Goal: Check status: Check status

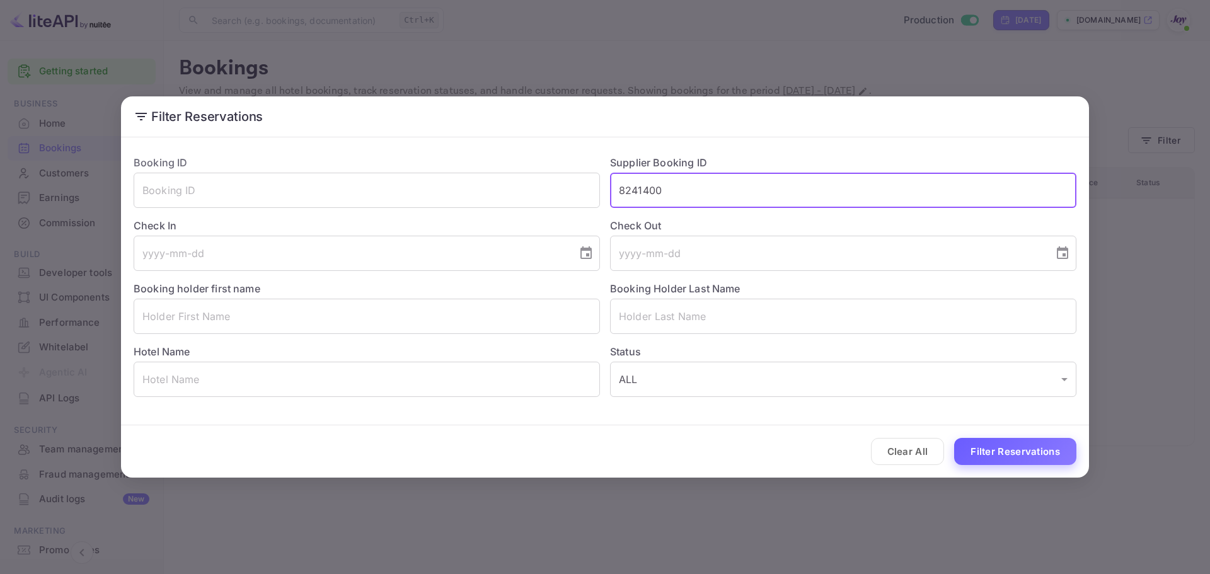
type input "8241400"
click at [999, 453] on button "Filter Reservations" at bounding box center [1015, 451] width 122 height 27
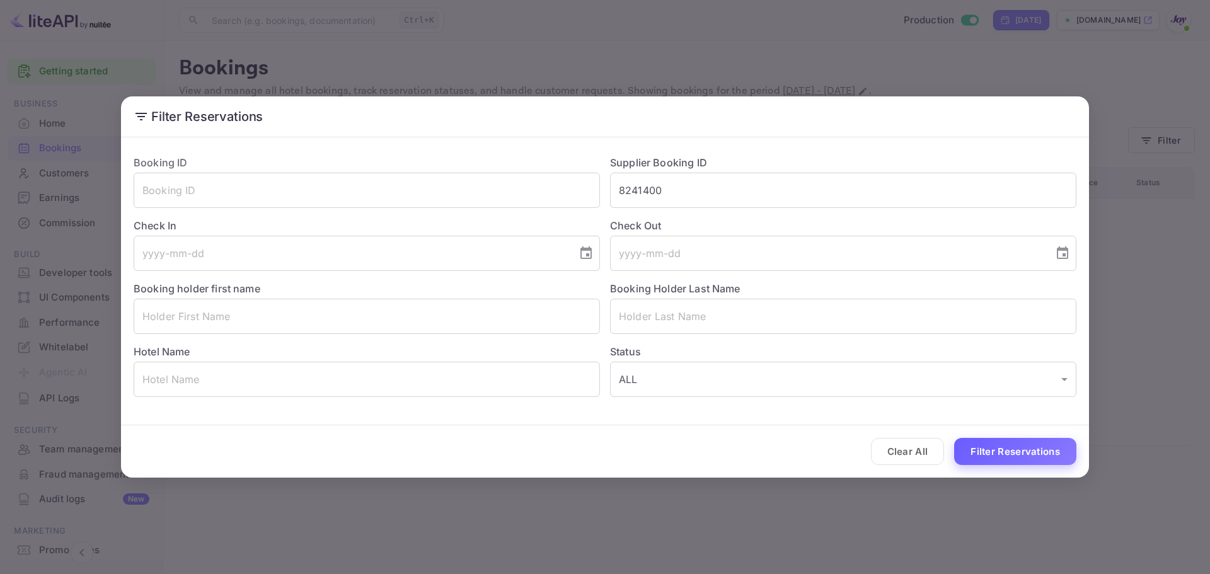
click at [991, 453] on button "Filter Reservations" at bounding box center [1015, 451] width 122 height 27
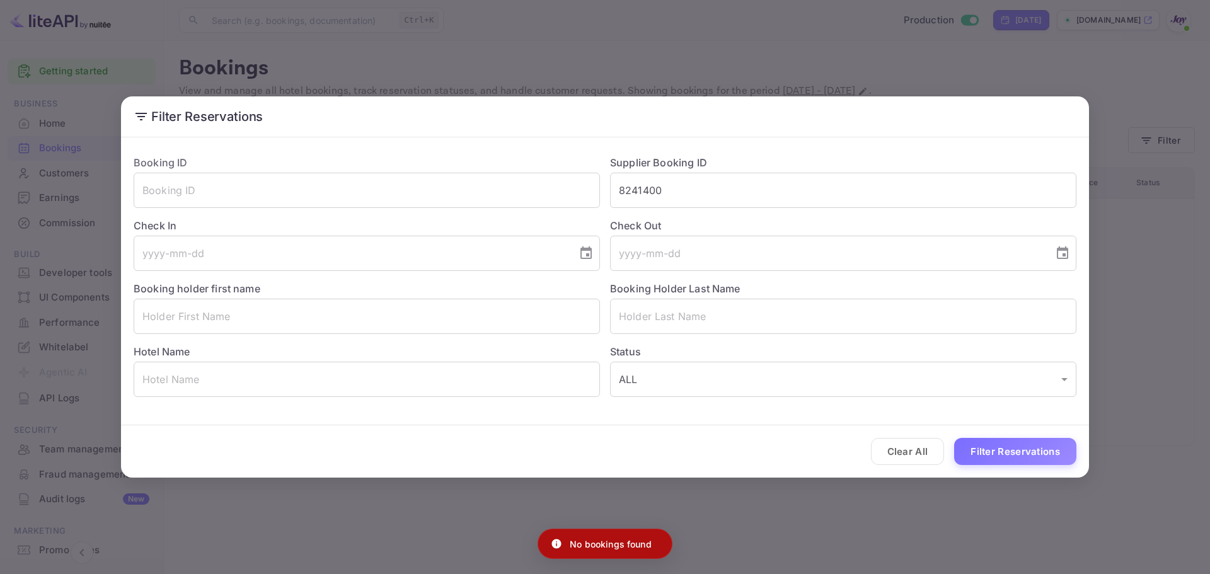
click at [1032, 74] on div "Filter Reservations Booking ID ​ Supplier Booking ID 8241400 ​ Check In ​ Check…" at bounding box center [605, 287] width 1210 height 574
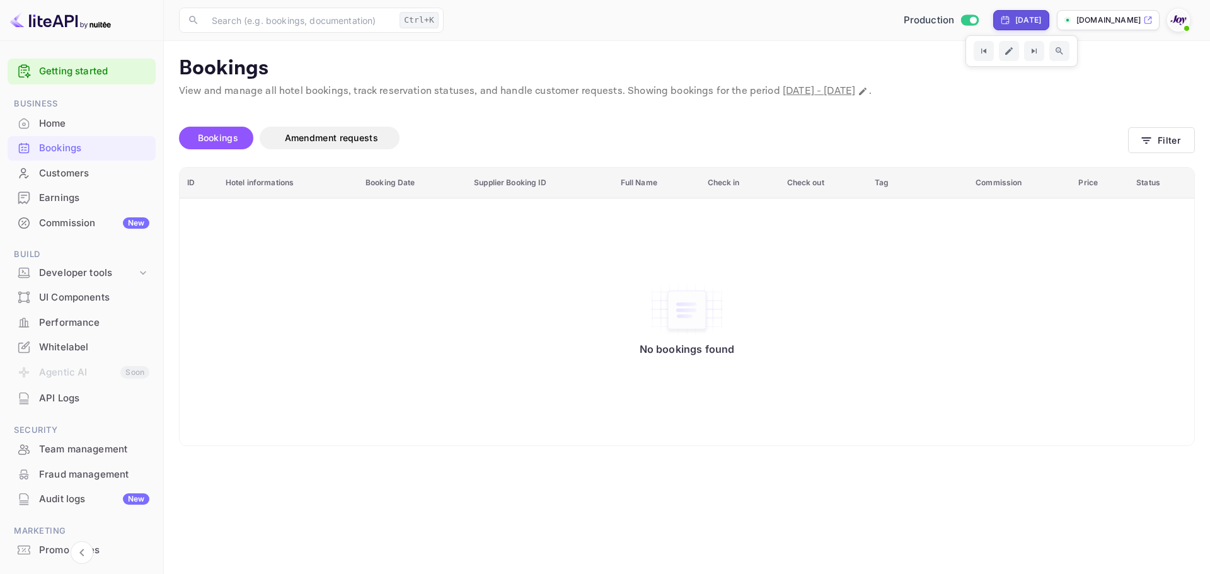
click at [1016, 19] on div "[DATE]" at bounding box center [1029, 20] width 26 height 11
select select "9"
select select "2025"
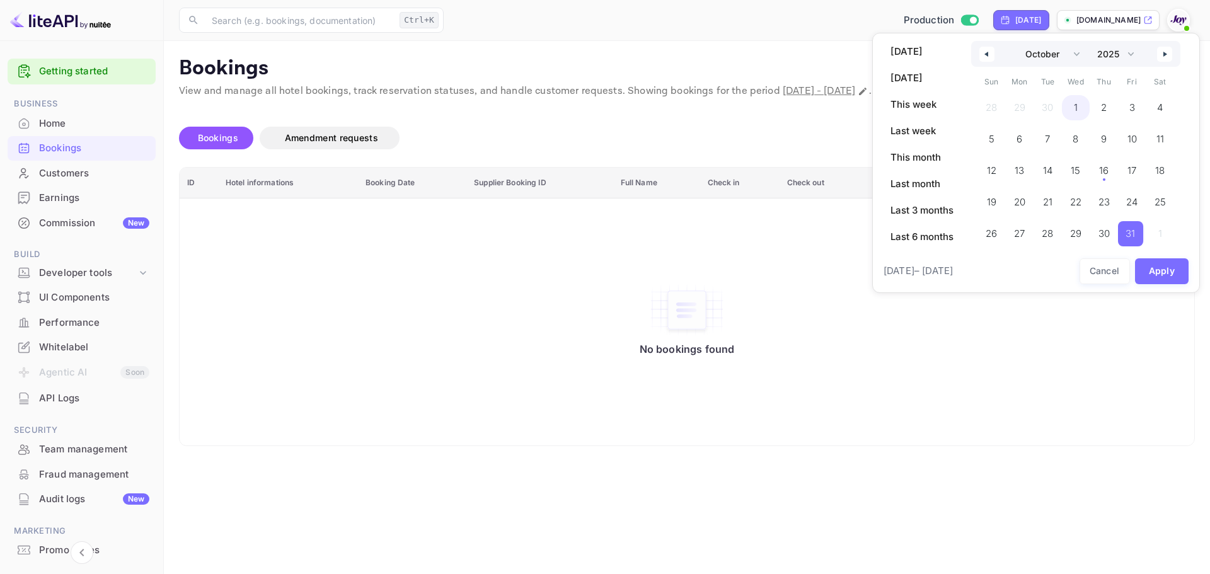
click at [1077, 104] on span "1" at bounding box center [1076, 107] width 4 height 23
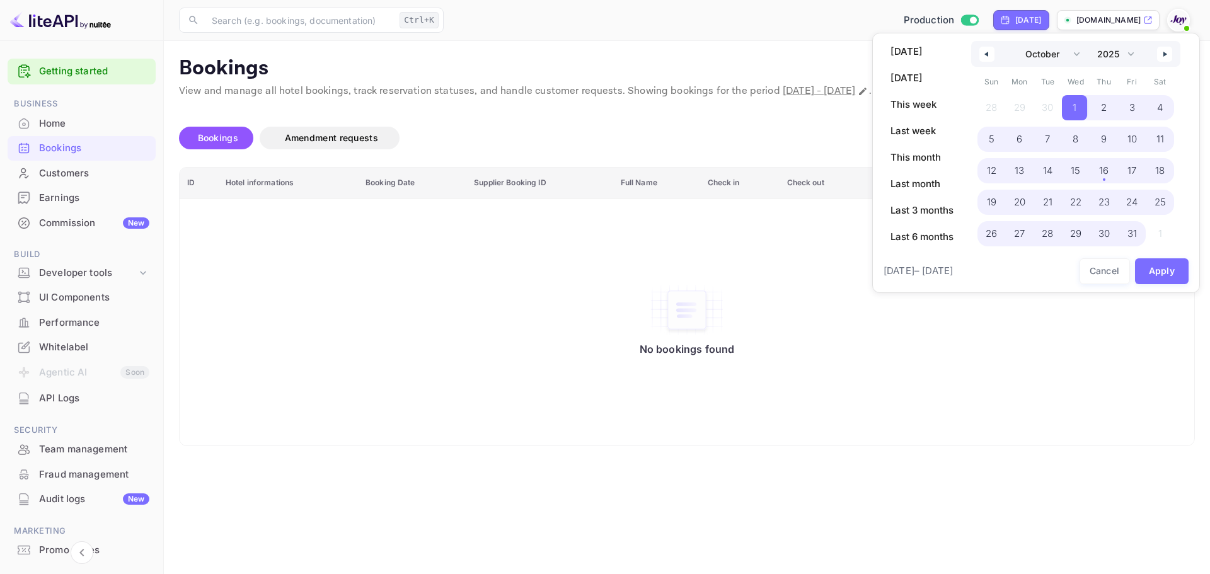
click at [1135, 231] on span "31" at bounding box center [1132, 234] width 9 height 23
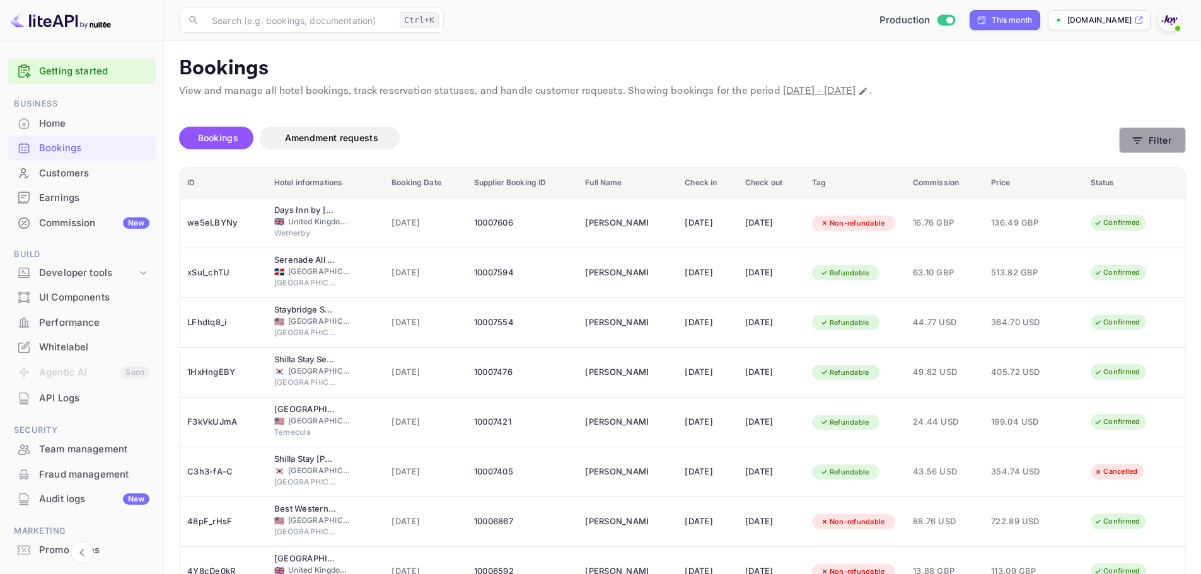
click at [1170, 141] on button "Filter" at bounding box center [1152, 140] width 67 height 26
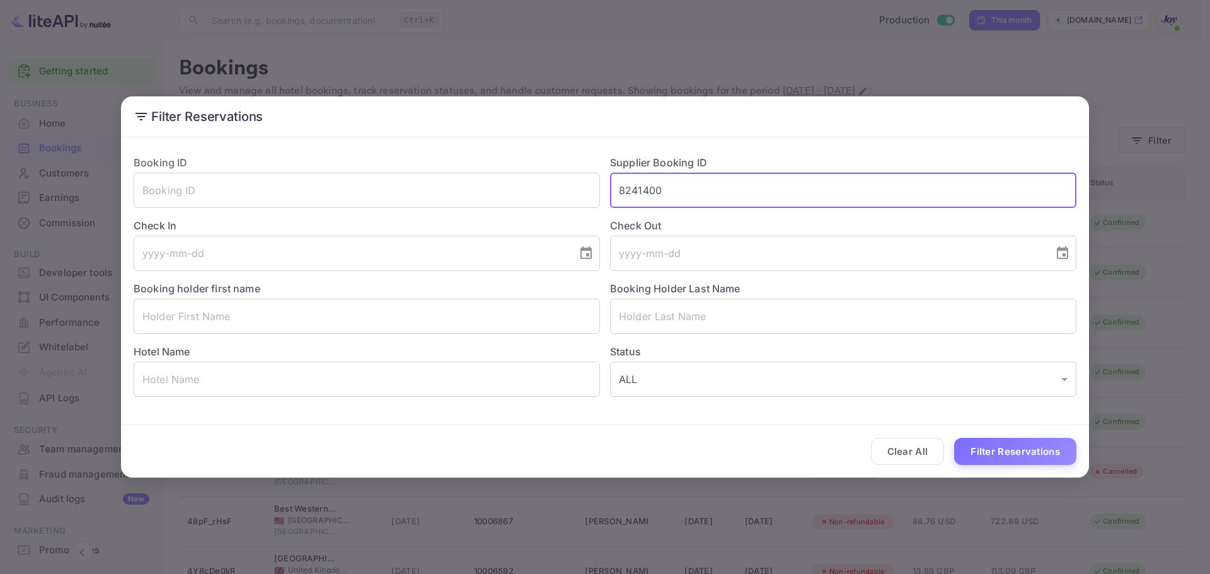
click at [641, 190] on input "8241400" at bounding box center [843, 190] width 467 height 35
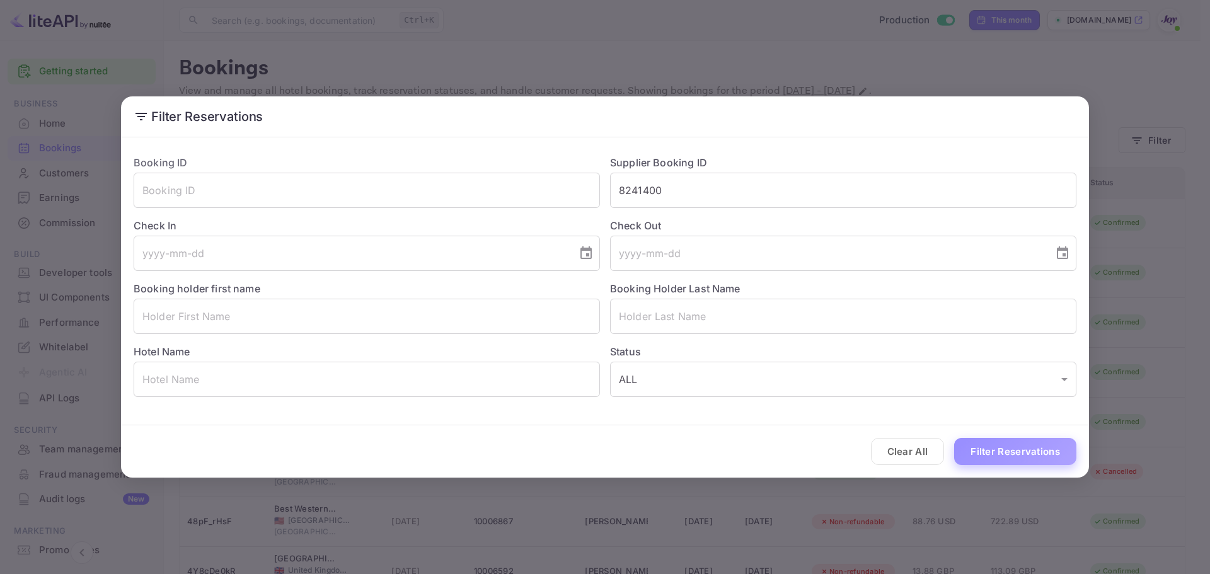
click at [999, 454] on button "Filter Reservations" at bounding box center [1015, 451] width 122 height 27
